Goal: Navigation & Orientation: Find specific page/section

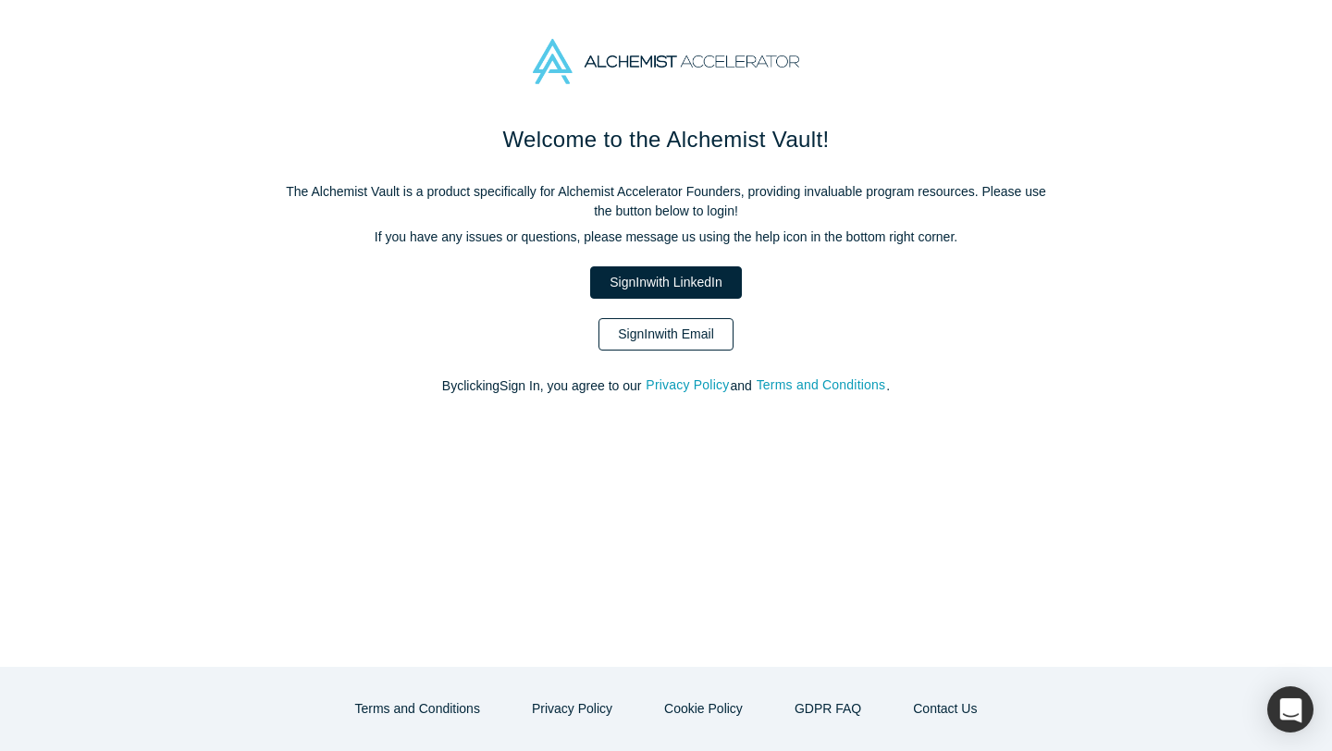
click at [675, 335] on link "Sign In with Email" at bounding box center [665, 334] width 135 height 32
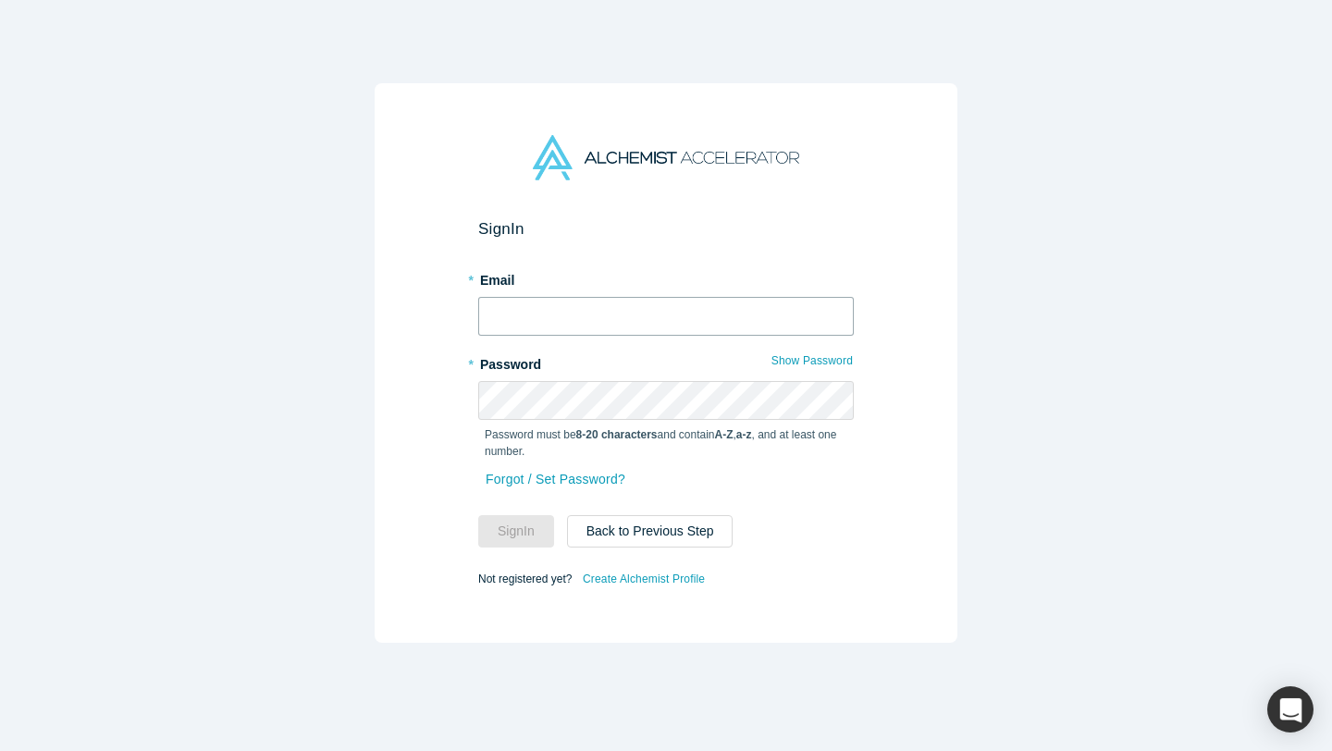
click at [616, 317] on input "text" at bounding box center [666, 316] width 376 height 39
type input "[PERSON_NAME][EMAIL_ADDRESS][DOMAIN_NAME]"
click at [478, 515] on button "Sign In" at bounding box center [516, 531] width 76 height 32
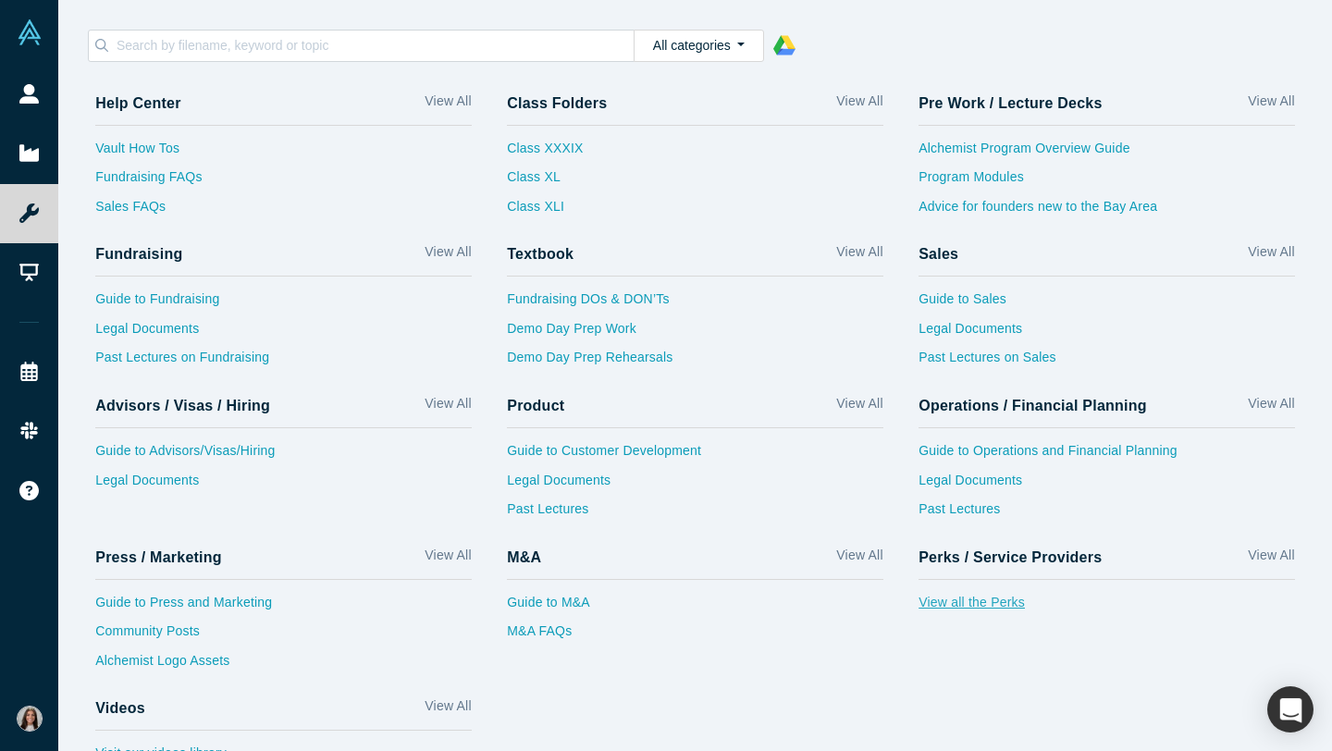
click at [1017, 600] on link "View all the Perks" at bounding box center [1107, 608] width 376 height 30
